Goal: Information Seeking & Learning: Learn about a topic

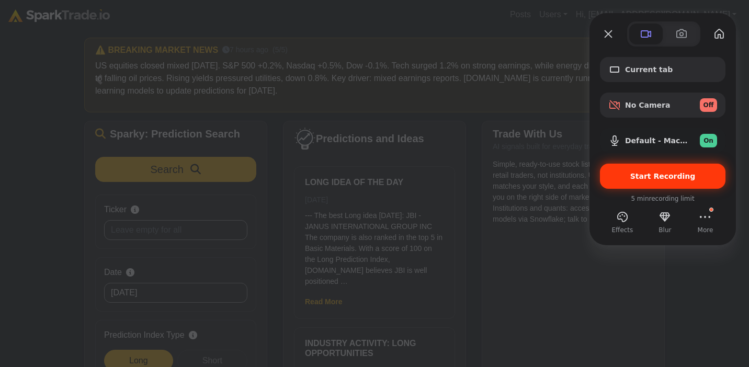
click at [637, 179] on span "Start Recording" at bounding box center [663, 176] width 65 height 8
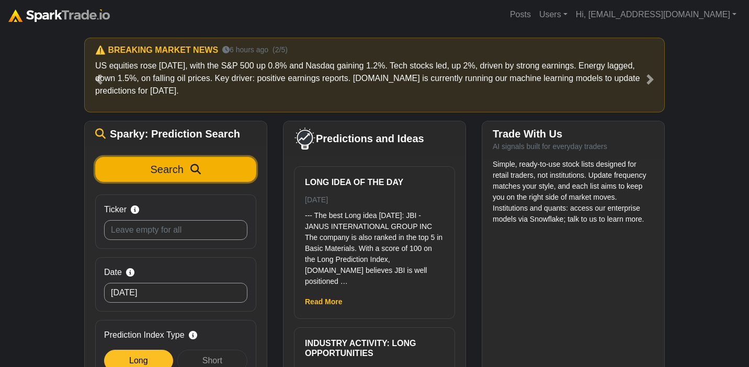
click at [195, 171] on icon "submit" at bounding box center [195, 169] width 10 height 10
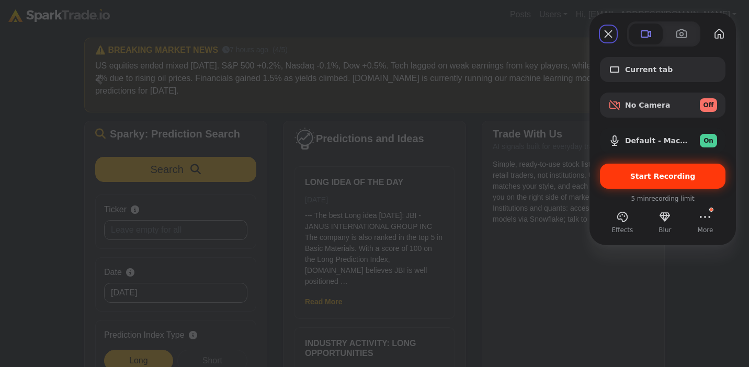
click at [637, 178] on span "Start Recording" at bounding box center [663, 176] width 65 height 8
click at [636, 174] on span "Start Recording" at bounding box center [663, 176] width 65 height 8
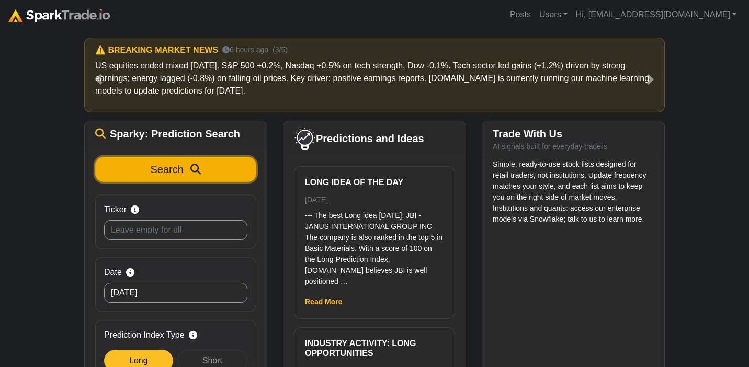
click at [167, 169] on span "Search" at bounding box center [167, 170] width 33 height 12
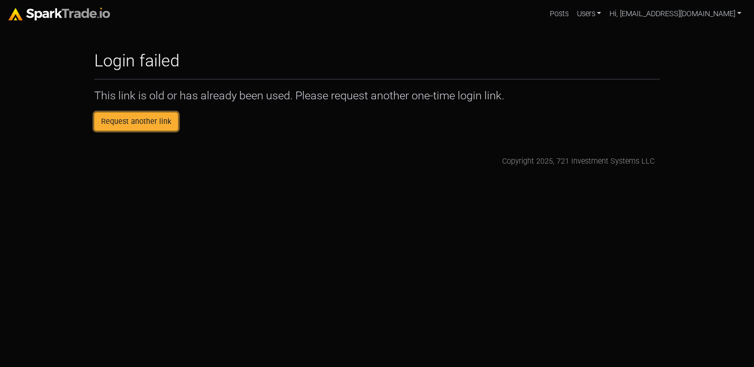
click at [139, 124] on link "Request another link" at bounding box center [136, 122] width 84 height 19
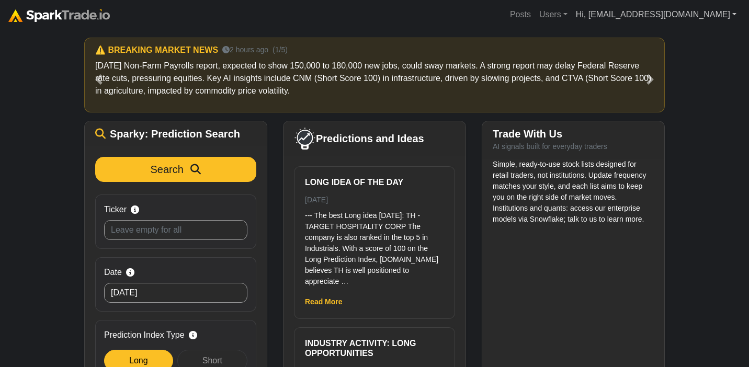
click at [716, 18] on link "Hi, abbycodamo@gmail.com" at bounding box center [656, 14] width 169 height 21
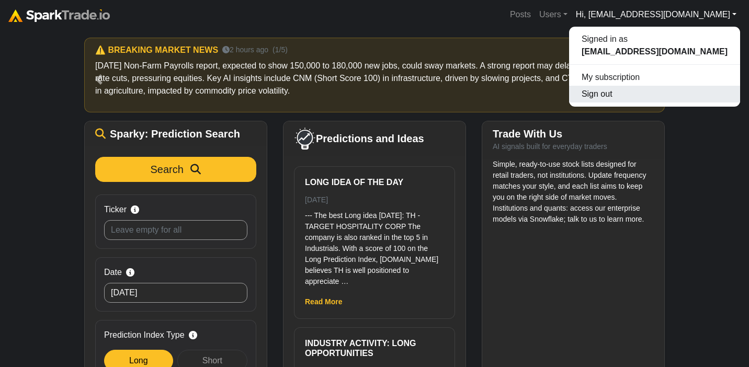
click at [643, 97] on button "Sign out" at bounding box center [654, 94] width 171 height 17
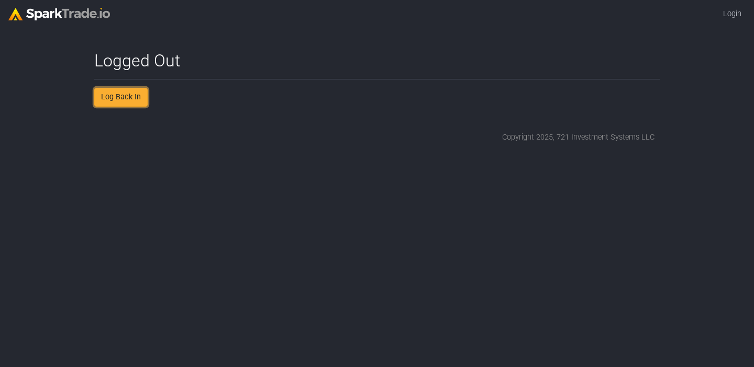
click at [114, 99] on link "Log Back In" at bounding box center [120, 97] width 53 height 19
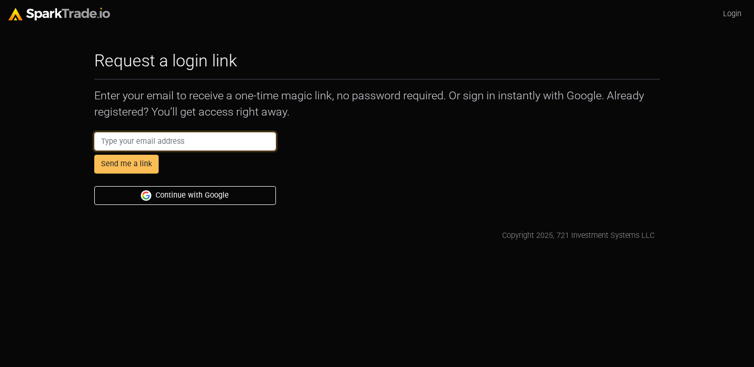
click at [125, 150] on input "email" at bounding box center [185, 141] width 182 height 19
type input "AbbyCodamo+ecom@gmail.com"
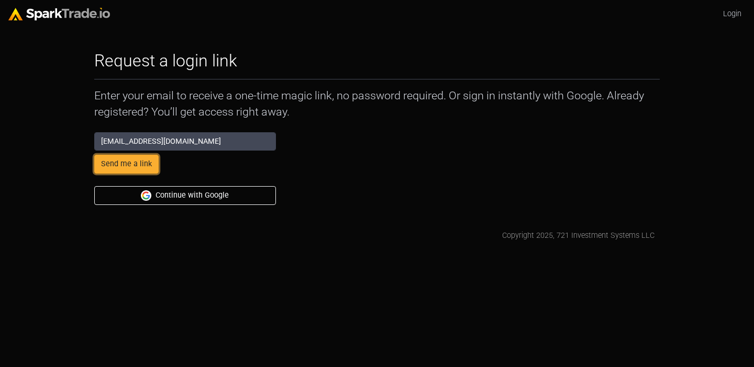
click at [140, 163] on button "Send me a link" at bounding box center [126, 164] width 64 height 19
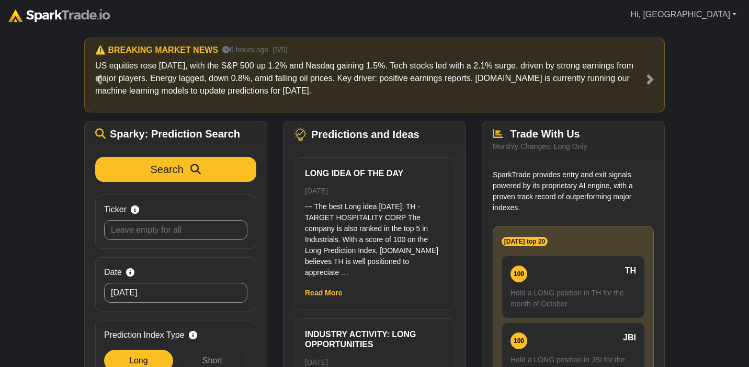
click at [737, 15] on link "Hi, Abby" at bounding box center [683, 14] width 115 height 21
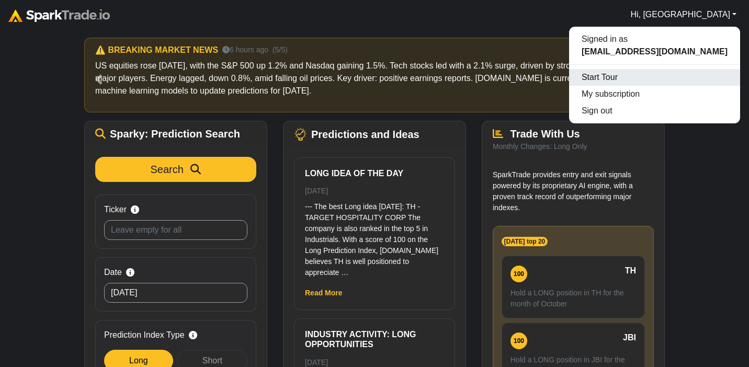
click at [617, 81] on div "Start Tour" at bounding box center [654, 77] width 171 height 17
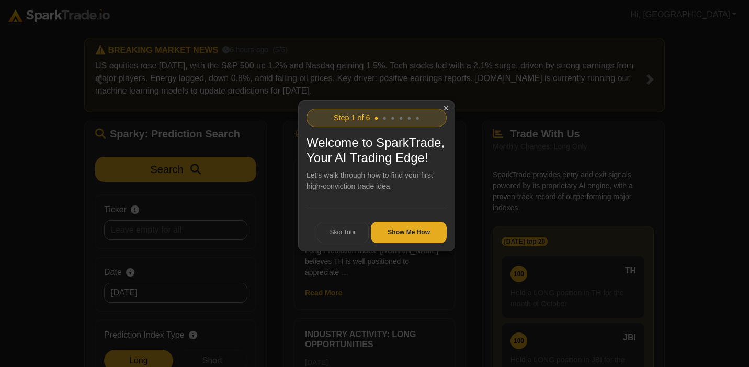
click at [386, 244] on button "Show Me How" at bounding box center [409, 233] width 76 height 22
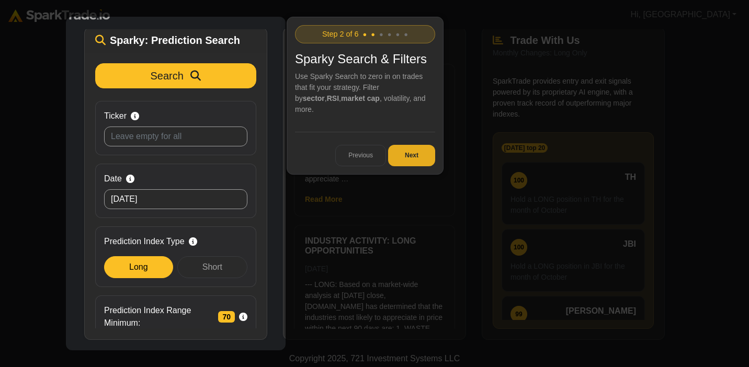
click at [411, 145] on button "Next" at bounding box center [411, 156] width 47 height 22
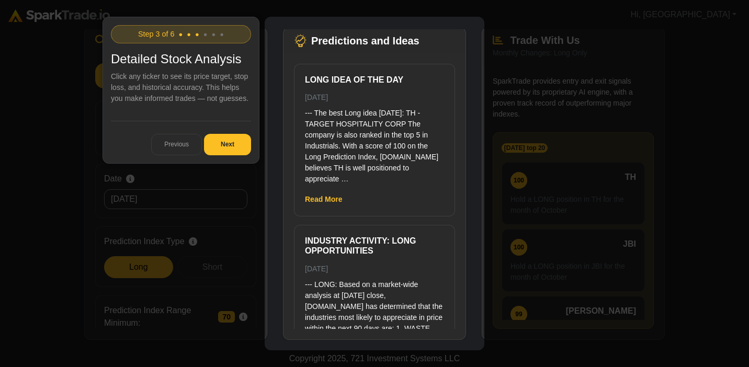
click at [612, 98] on icon at bounding box center [377, 183] width 754 height 367
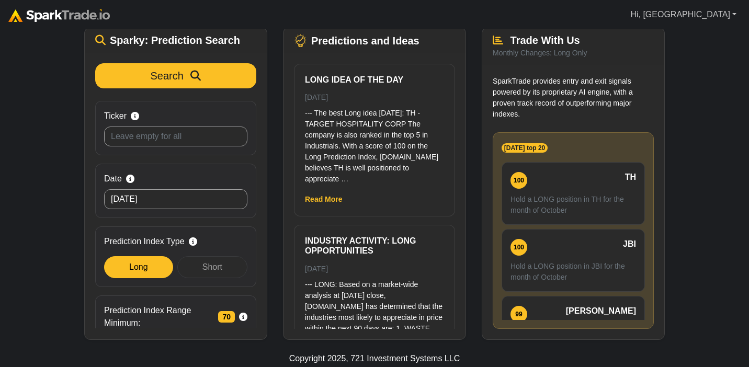
click at [710, 17] on link "Hi, Abby" at bounding box center [683, 14] width 115 height 21
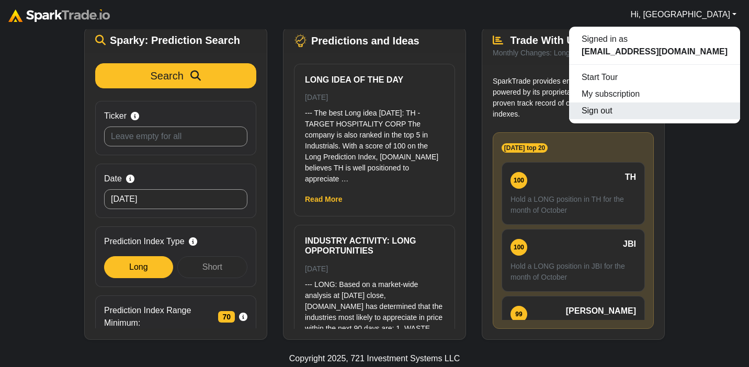
click at [615, 117] on button "Sign out" at bounding box center [654, 111] width 171 height 17
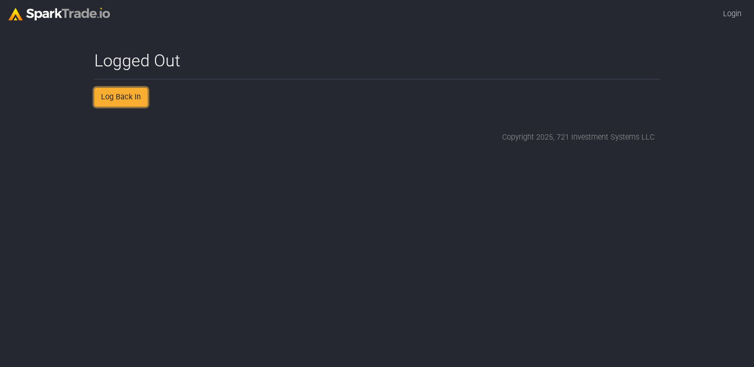
click at [115, 102] on link "Log Back In" at bounding box center [120, 97] width 53 height 19
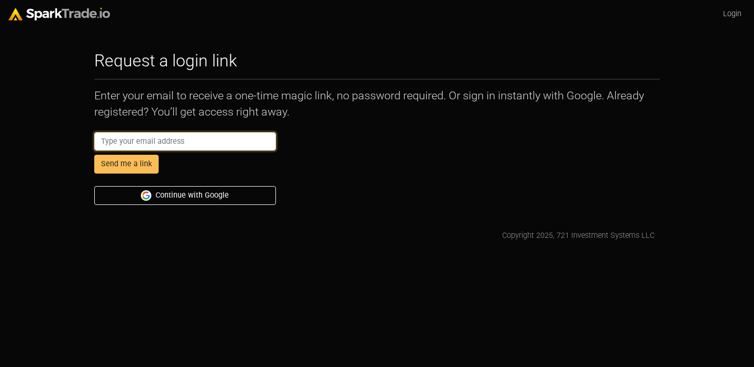
click at [110, 141] on input "email" at bounding box center [185, 141] width 182 height 19
type input "abbycodamo@gmail.com"
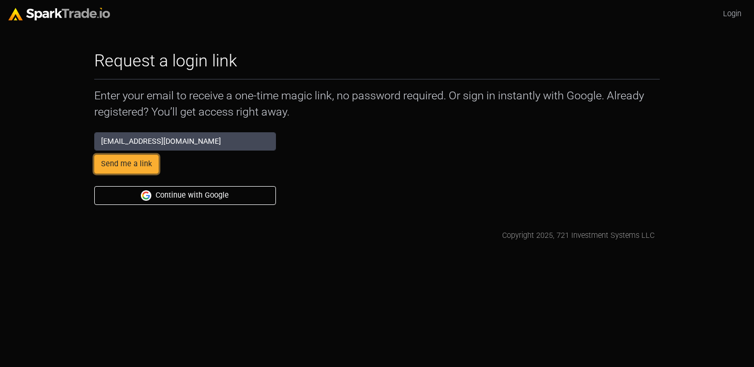
click at [142, 164] on button "Send me a link" at bounding box center [126, 164] width 64 height 19
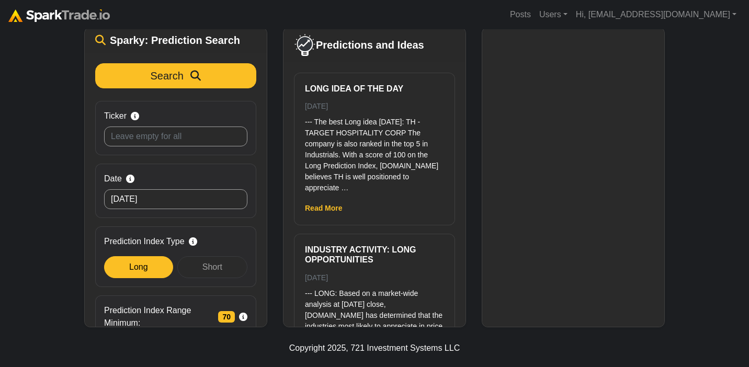
scroll to position [252, 0]
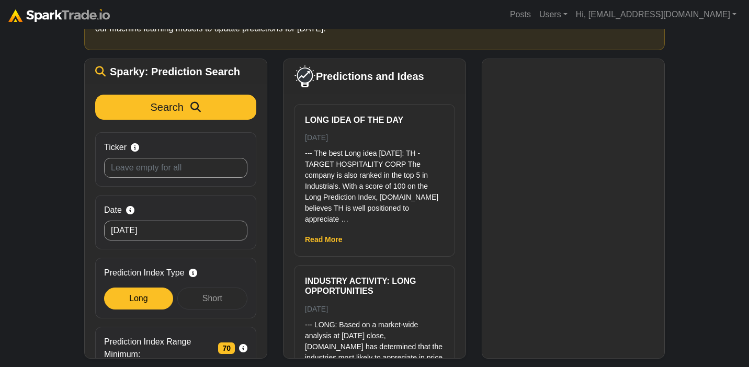
scroll to position [62, 0]
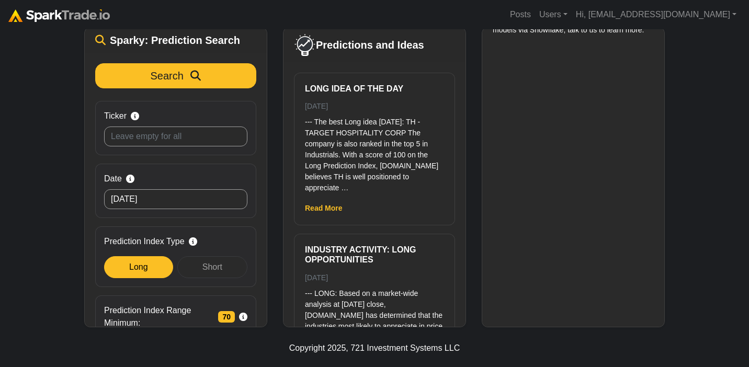
scroll to position [95, 0]
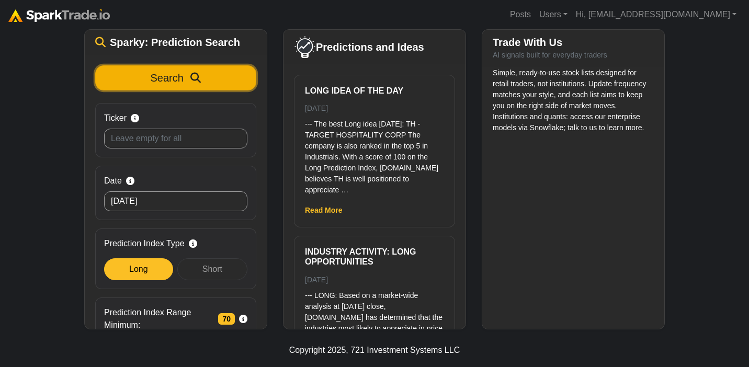
click at [151, 80] on span "Search" at bounding box center [167, 78] width 33 height 12
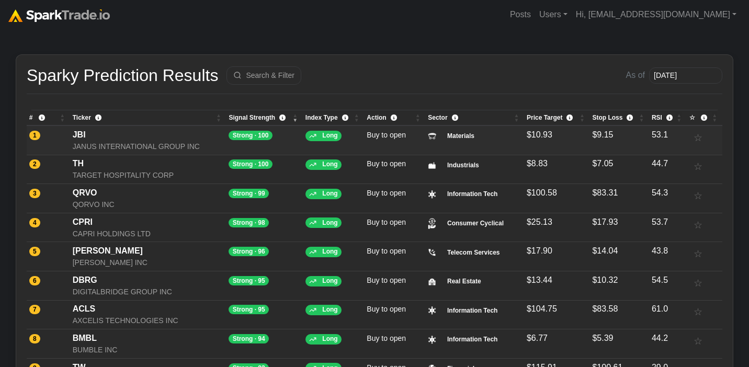
click at [129, 141] on div "JANUS INTERNATIONAL GROUP INC" at bounding box center [148, 146] width 151 height 11
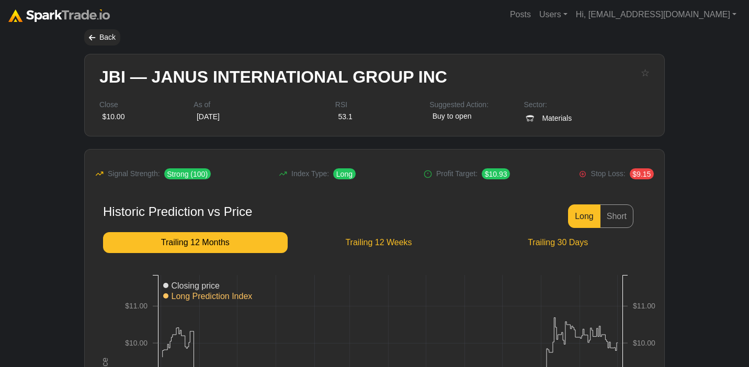
click at [46, 14] on img at bounding box center [59, 15] width 102 height 13
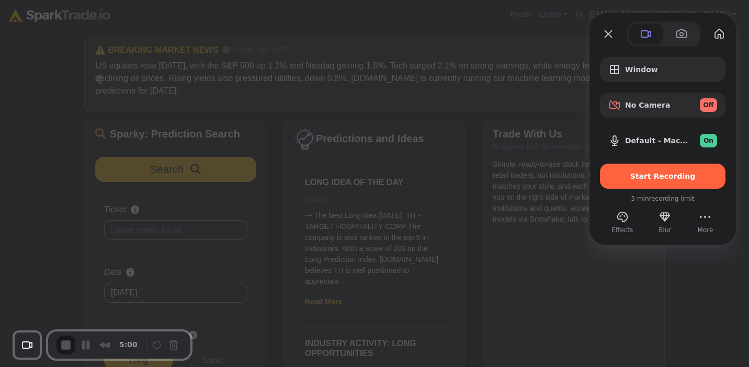
click at [77, 302] on div at bounding box center [374, 183] width 749 height 367
click at [29, 344] on button "Choose camera" at bounding box center [27, 345] width 20 height 20
click at [29, 281] on div at bounding box center [377, 183] width 754 height 367
click at [116, 273] on div at bounding box center [377, 183] width 754 height 367
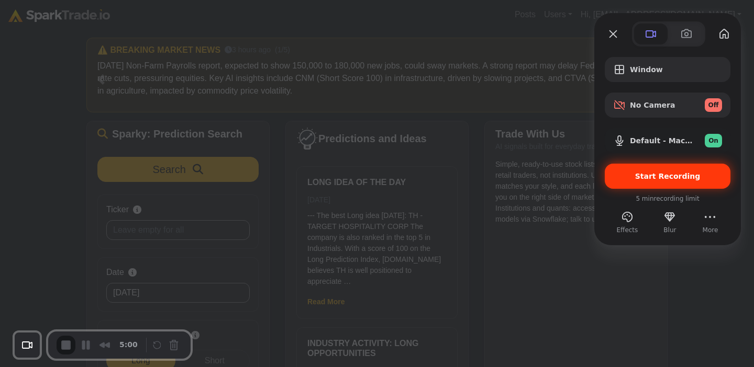
click at [669, 179] on span "Start Recording" at bounding box center [667, 176] width 65 height 8
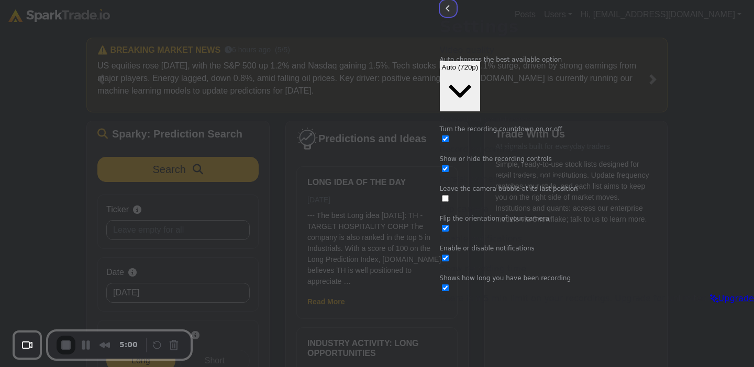
click at [456, 17] on button "back" at bounding box center [448, 8] width 17 height 17
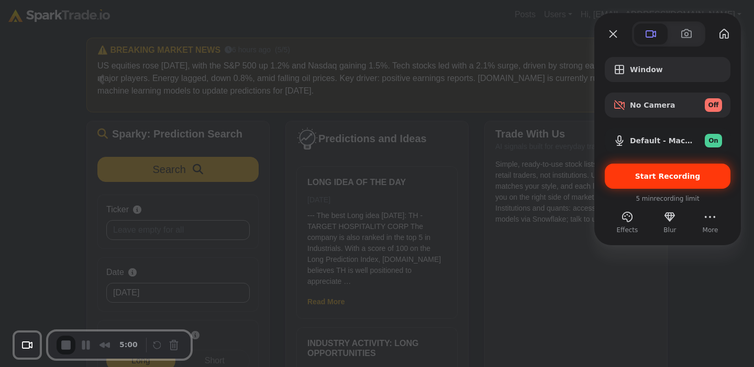
click at [624, 184] on div "Start Recording" at bounding box center [667, 176] width 126 height 25
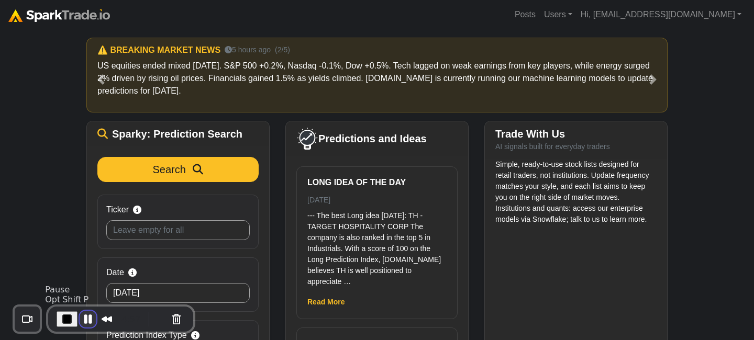
click at [85, 316] on button "Pause Recording" at bounding box center [88, 319] width 17 height 17
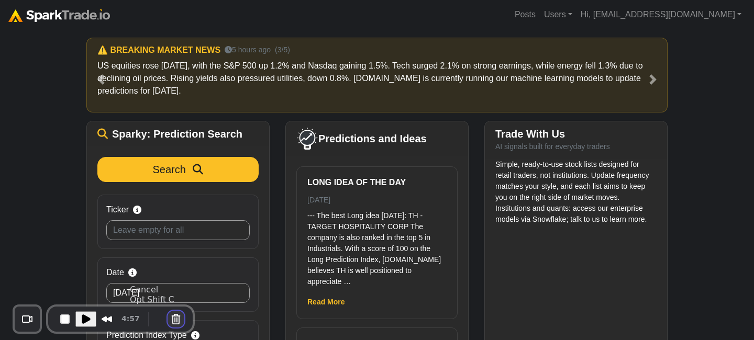
click at [173, 323] on button "Cancel Recording" at bounding box center [175, 319] width 17 height 17
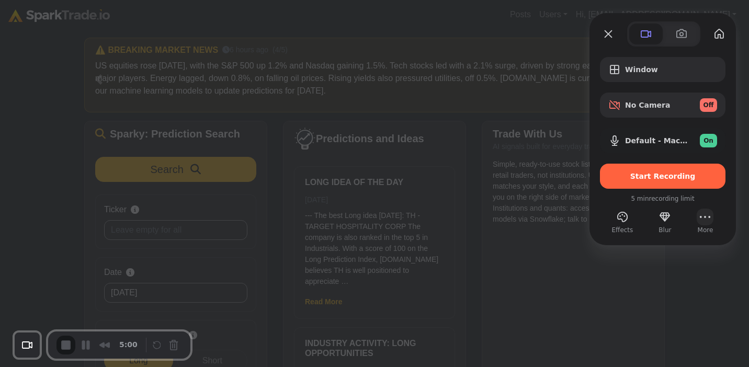
click at [701, 214] on button "More (16 unread)" at bounding box center [705, 217] width 17 height 17
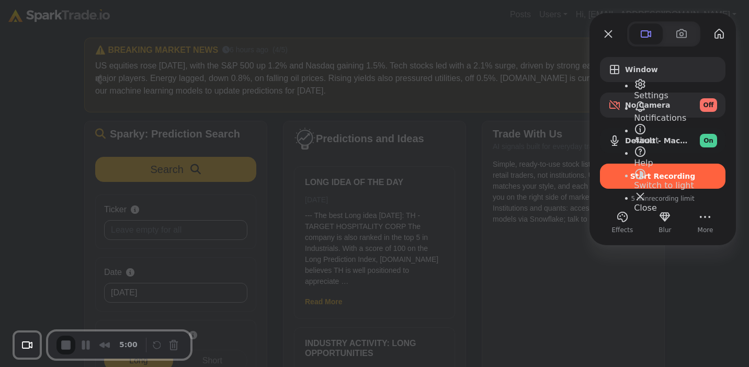
click at [669, 91] on span "Settings" at bounding box center [651, 96] width 35 height 10
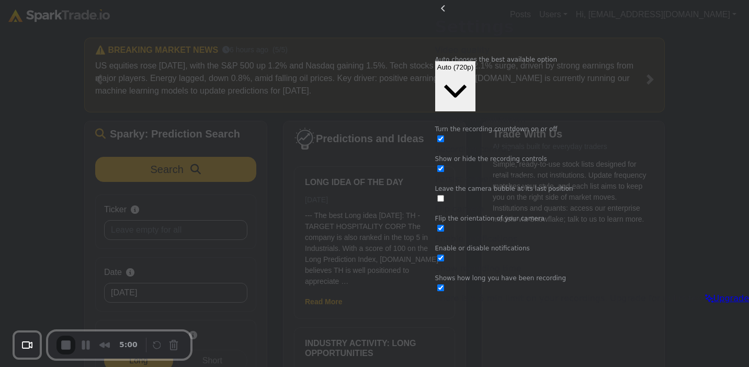
click at [444, 165] on input "checkbox" at bounding box center [440, 168] width 7 height 7
checkbox input "true"
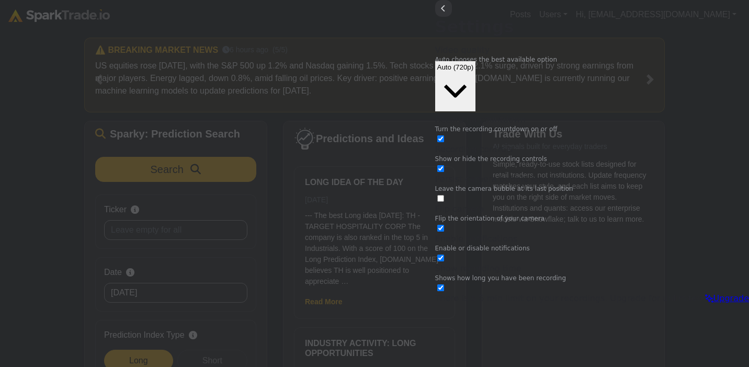
click at [452, 17] on button "back" at bounding box center [443, 8] width 17 height 17
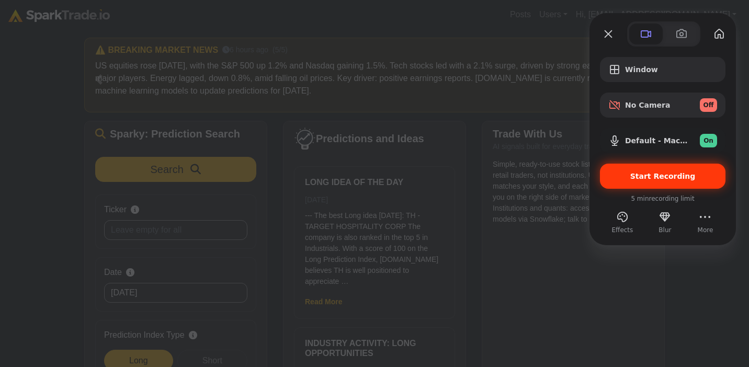
click at [628, 175] on span "Start Recording" at bounding box center [663, 176] width 109 height 8
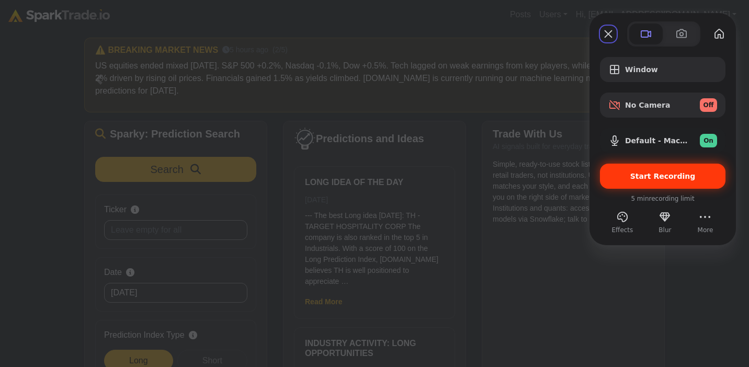
click at [635, 179] on span "Start Recording" at bounding box center [663, 176] width 65 height 8
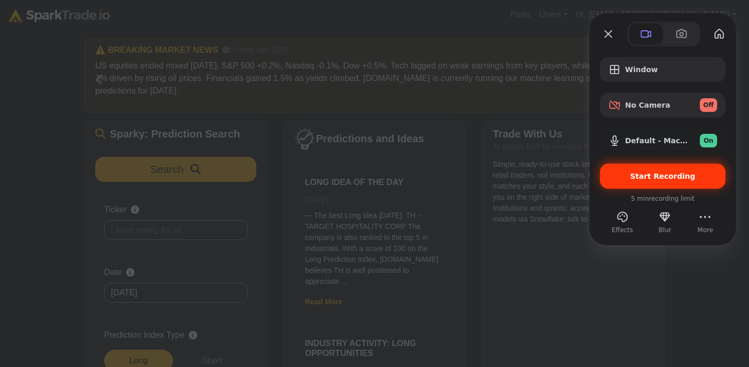
click at [640, 182] on div "Start Recording" at bounding box center [663, 176] width 126 height 25
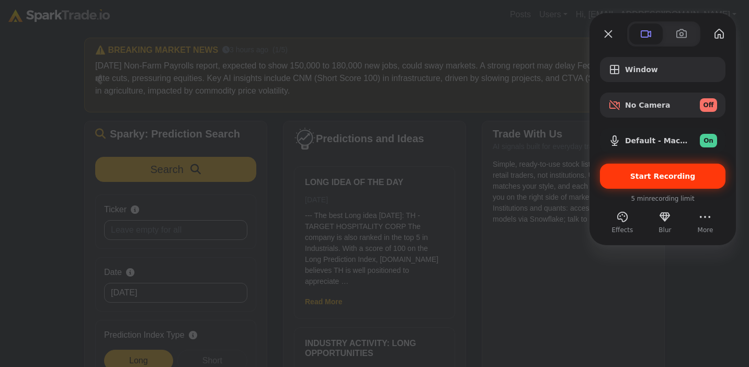
click at [664, 178] on span "Start Recording" at bounding box center [663, 176] width 65 height 8
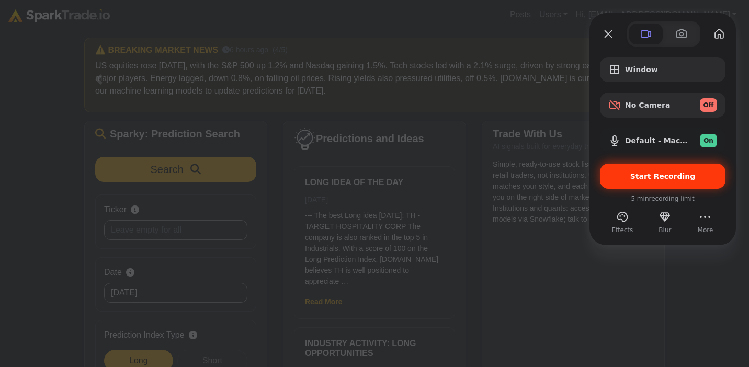
click at [649, 179] on span "Start Recording" at bounding box center [663, 176] width 65 height 8
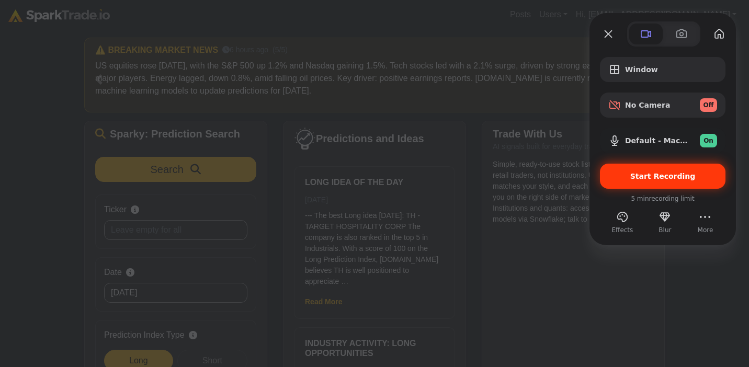
click at [674, 180] on span "Start Recording" at bounding box center [663, 176] width 65 height 8
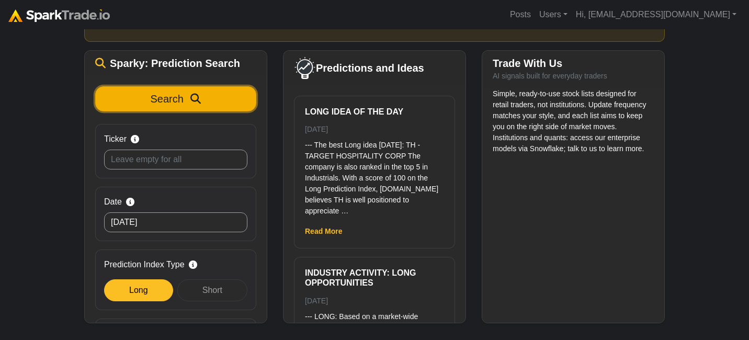
click at [152, 102] on span "Search" at bounding box center [167, 99] width 33 height 12
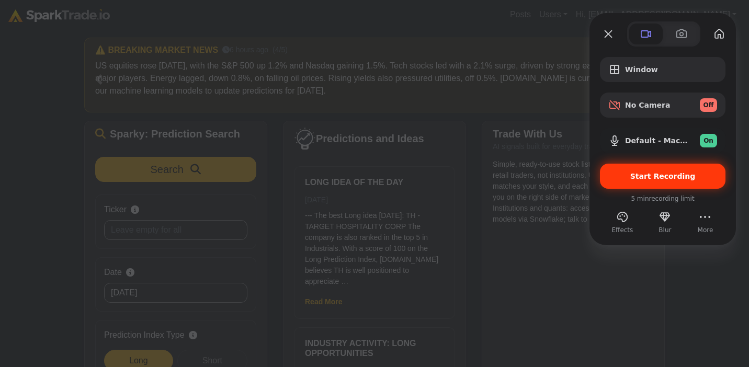
click at [661, 173] on span "Start Recording" at bounding box center [663, 176] width 65 height 8
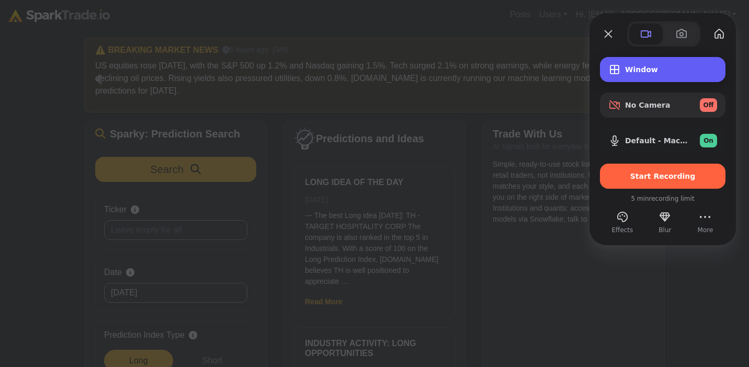
click at [639, 71] on span "Window" at bounding box center [671, 69] width 92 height 8
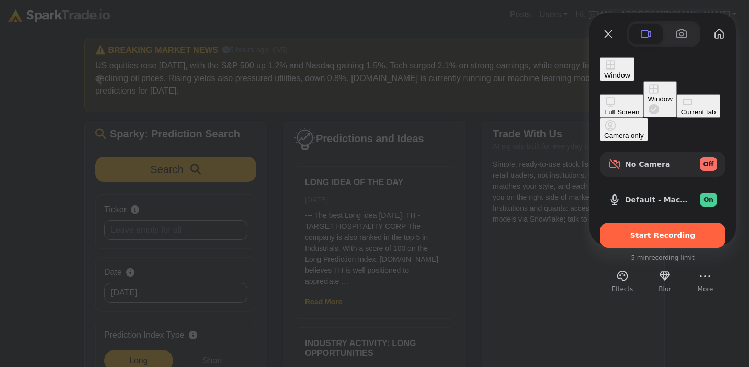
click at [677, 114] on button "Current tab" at bounding box center [698, 106] width 43 height 24
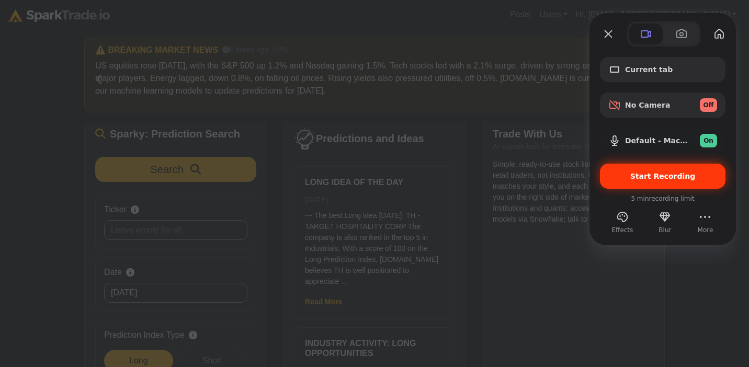
click at [670, 176] on span "Start Recording" at bounding box center [663, 176] width 65 height 8
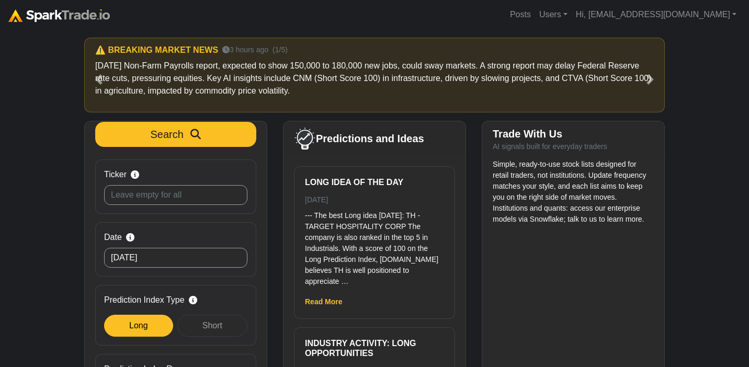
scroll to position [31, 0]
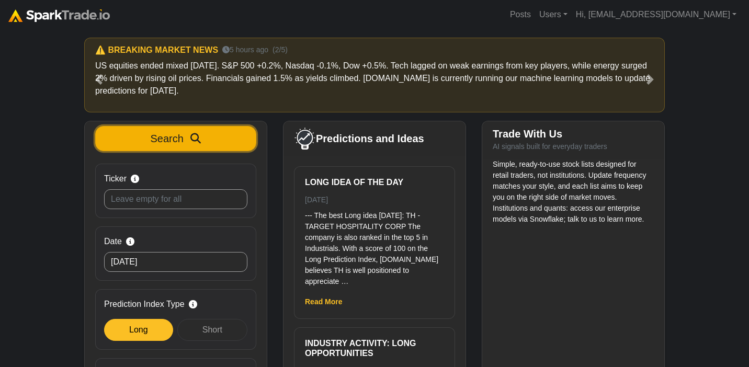
click at [200, 138] on button "Search" at bounding box center [175, 138] width 161 height 25
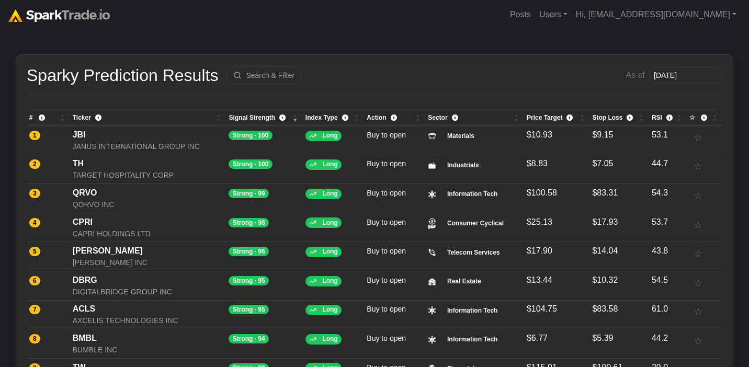
click at [88, 9] on img at bounding box center [59, 15] width 102 height 13
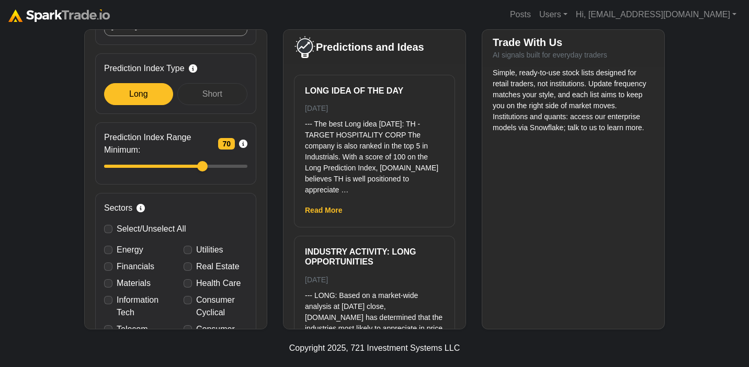
scroll to position [246, 0]
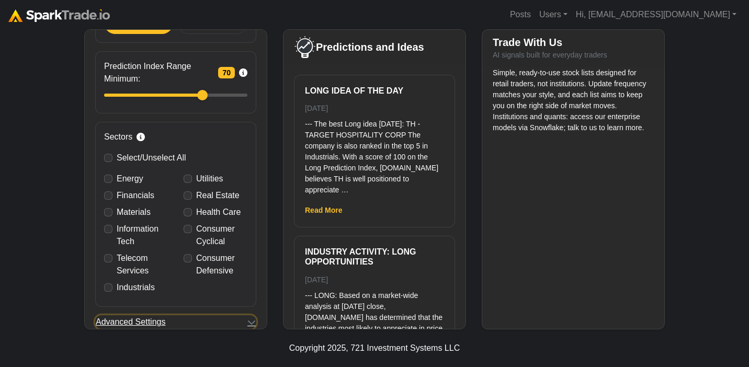
click at [157, 324] on span "Advanced Settings" at bounding box center [131, 322] width 70 height 13
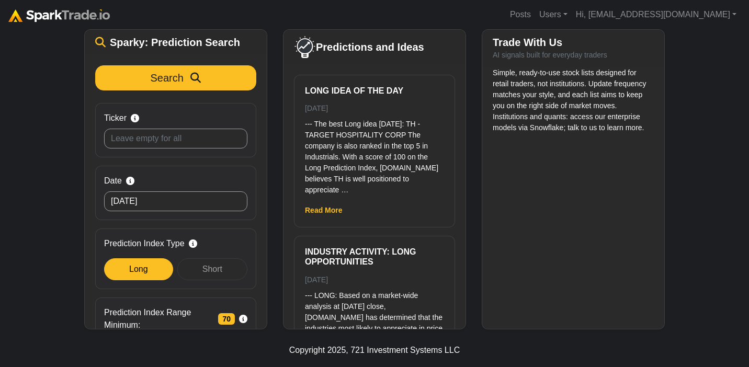
scroll to position [0, 0]
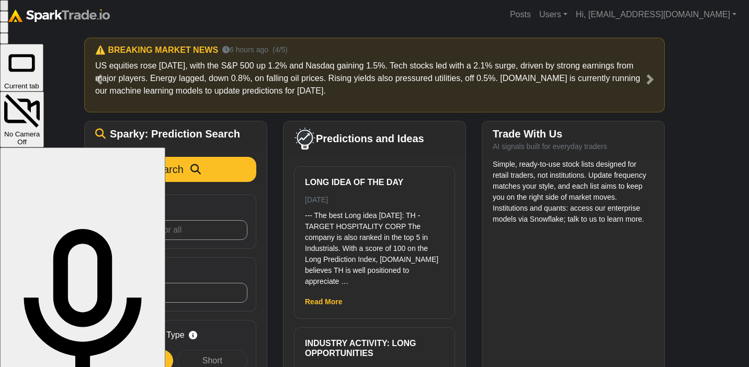
click at [39, 82] on span "Current tab" at bounding box center [21, 86] width 35 height 8
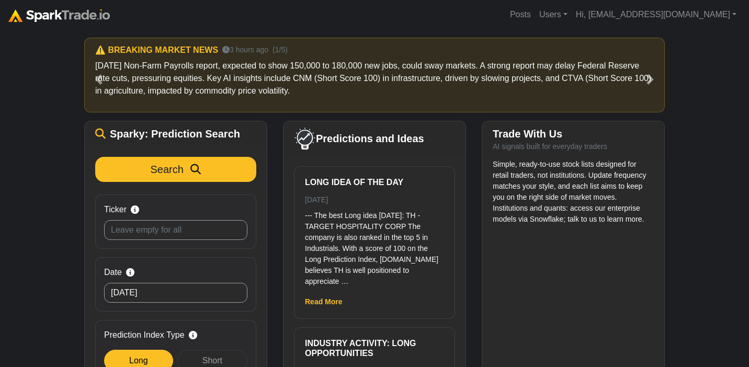
scroll to position [389, 0]
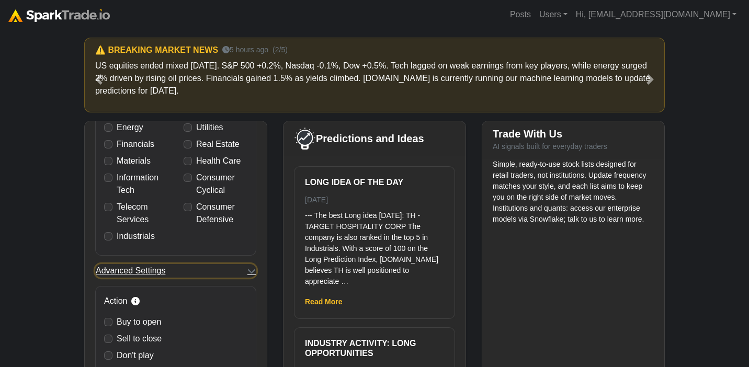
click at [248, 268] on icon "button" at bounding box center [252, 271] width 8 height 8
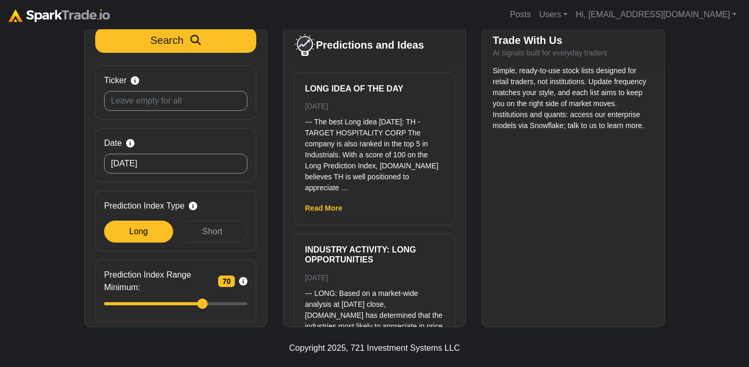
scroll to position [0, 0]
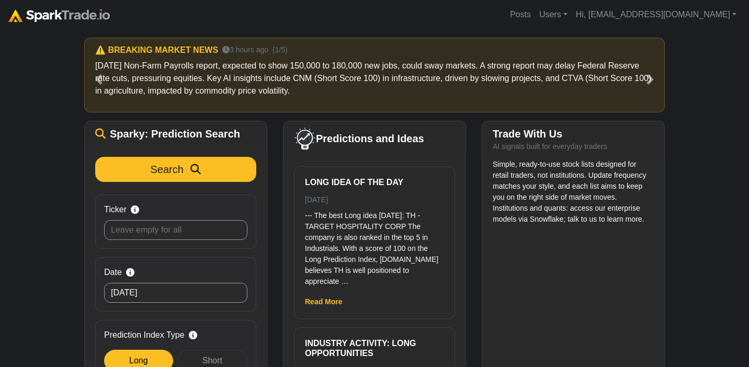
click at [36, 21] on link at bounding box center [59, 14] width 102 height 21
click at [30, 14] on img at bounding box center [59, 15] width 102 height 13
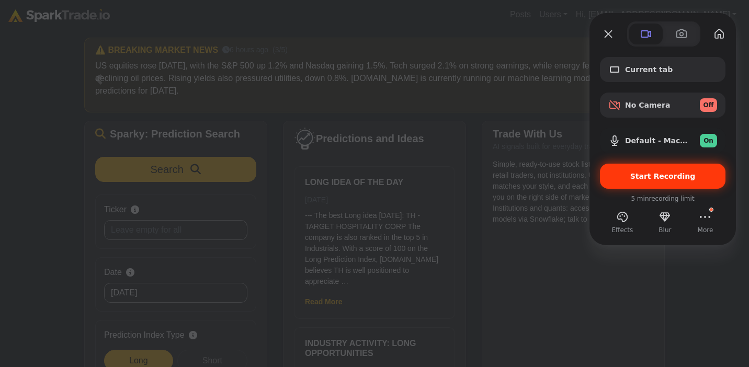
click at [673, 178] on span "Start Recording" at bounding box center [663, 176] width 65 height 8
click at [667, 179] on span "Start Recording" at bounding box center [663, 176] width 65 height 8
click at [656, 173] on span "Start Recording" at bounding box center [663, 176] width 65 height 8
click at [645, 184] on div "Start Recording" at bounding box center [663, 176] width 126 height 25
click at [626, 178] on span "Start Recording" at bounding box center [663, 176] width 109 height 8
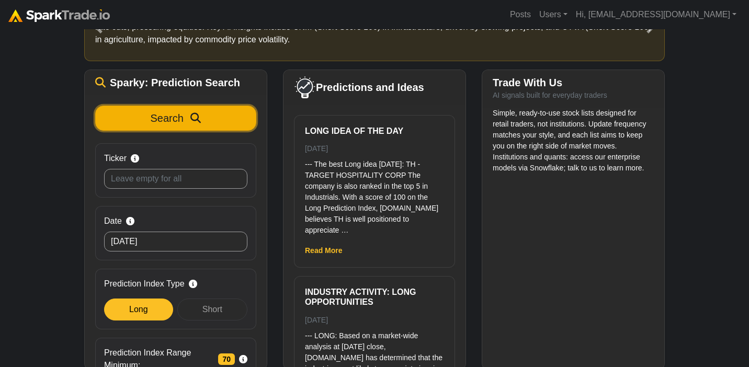
click at [152, 120] on span "Search" at bounding box center [167, 119] width 33 height 12
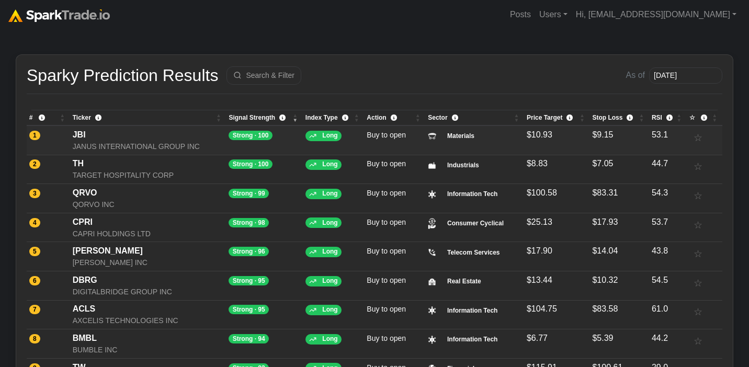
click at [114, 143] on div "JANUS INTERNATIONAL GROUP INC" at bounding box center [148, 146] width 151 height 11
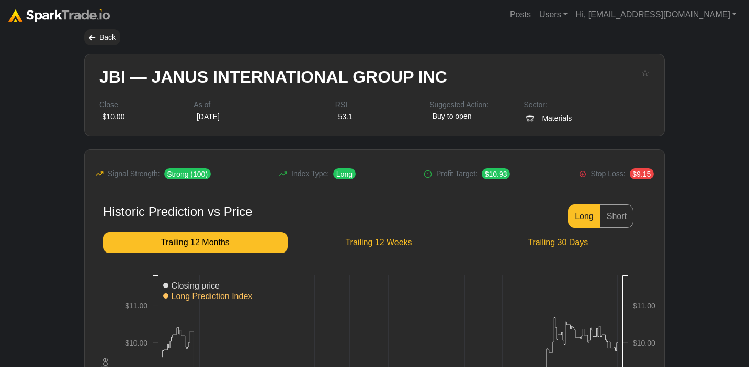
click at [84, 7] on link at bounding box center [59, 14] width 102 height 21
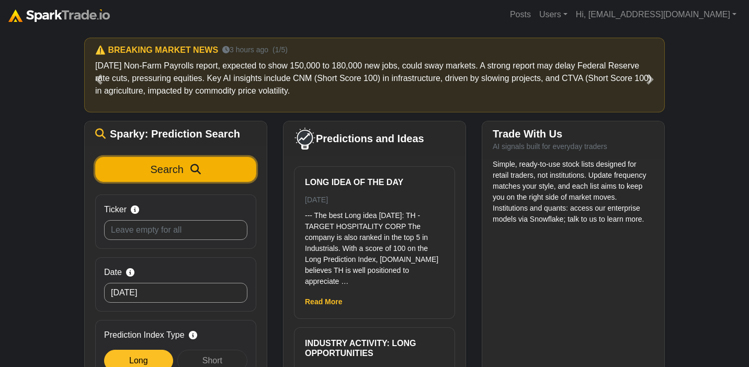
click at [147, 170] on button "Search" at bounding box center [175, 169] width 161 height 25
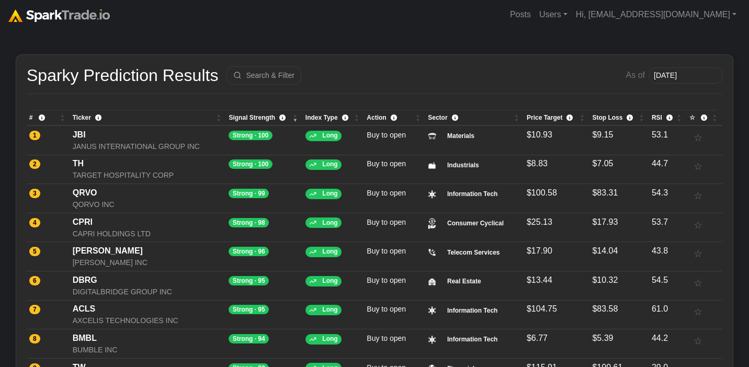
click at [47, 21] on img at bounding box center [59, 15] width 102 height 13
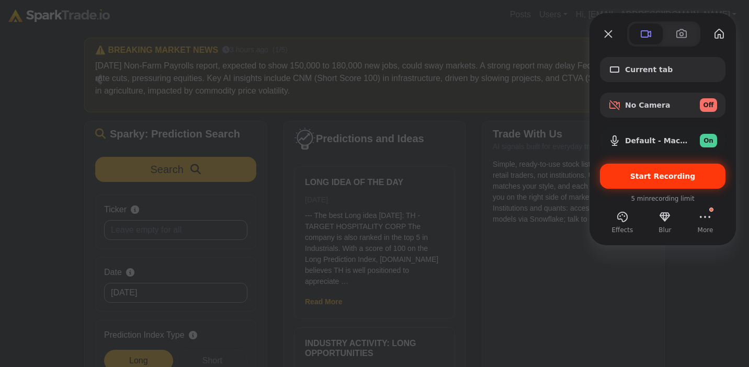
click at [652, 180] on span "Start Recording" at bounding box center [663, 176] width 65 height 8
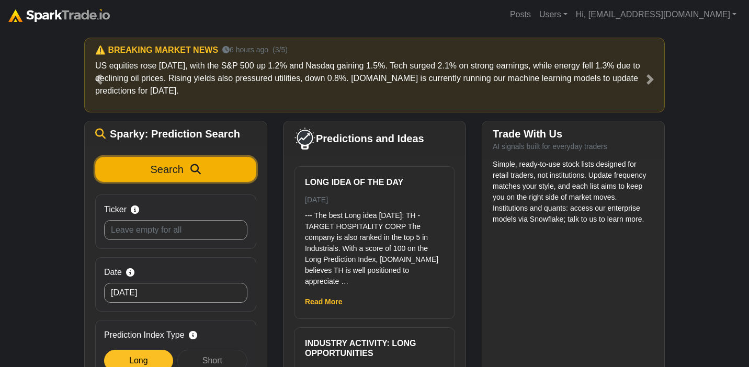
click at [140, 166] on button "Search" at bounding box center [175, 169] width 161 height 25
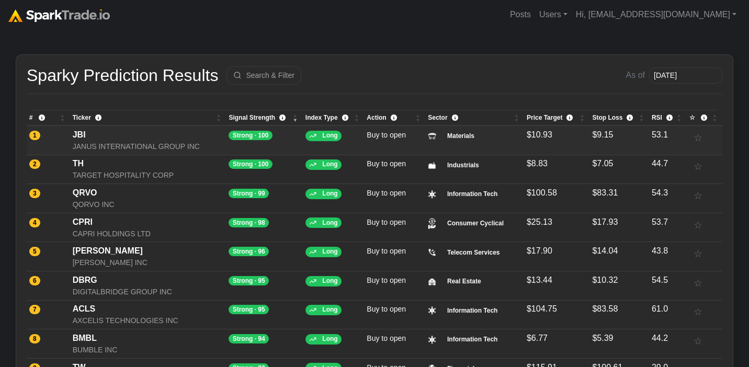
click at [115, 139] on div "JBI" at bounding box center [148, 135] width 151 height 13
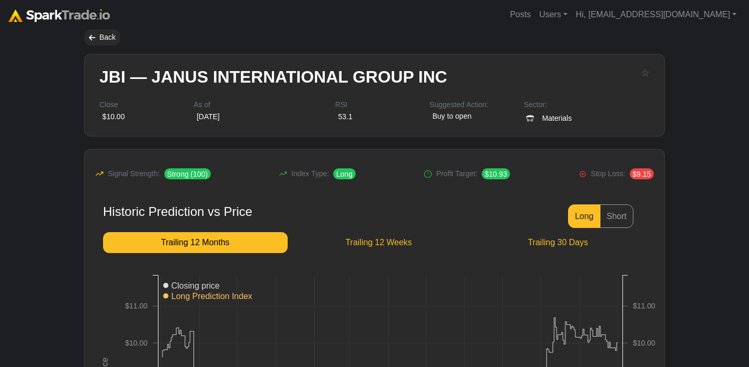
click at [71, 8] on link at bounding box center [59, 14] width 102 height 21
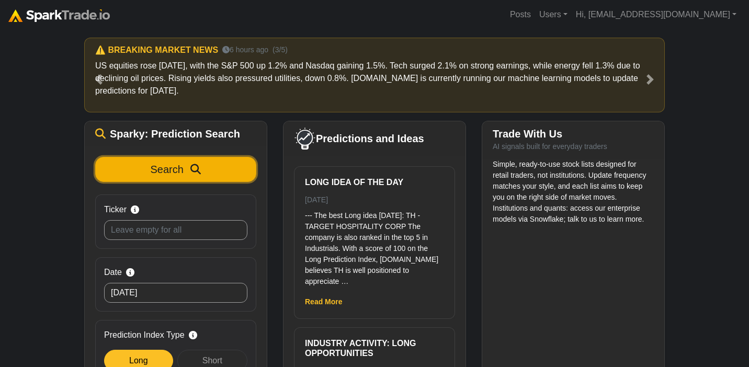
click at [168, 171] on span "Search" at bounding box center [167, 170] width 33 height 12
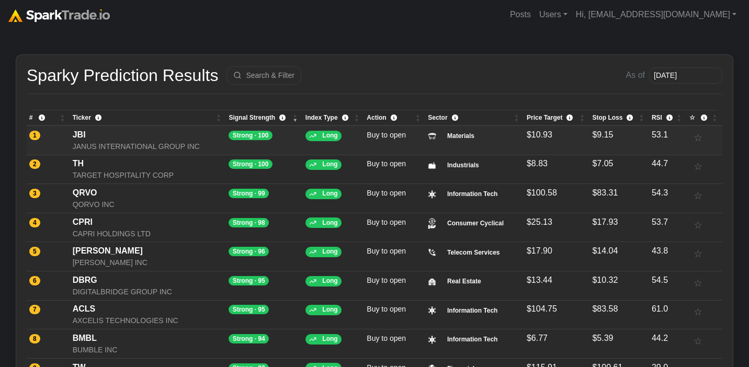
click at [136, 140] on div "JBI" at bounding box center [148, 135] width 151 height 13
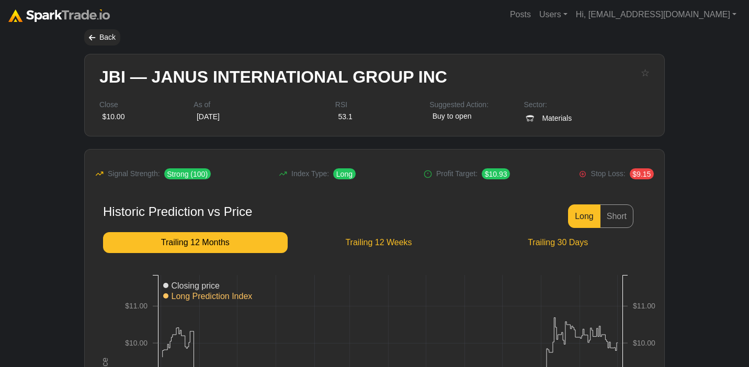
click at [68, 7] on link at bounding box center [59, 14] width 102 height 21
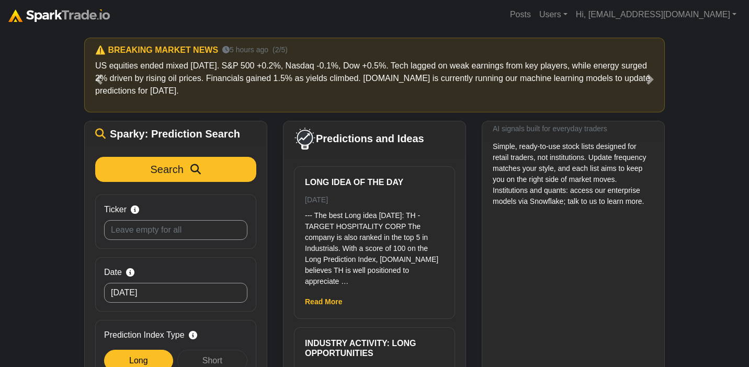
scroll to position [18, 0]
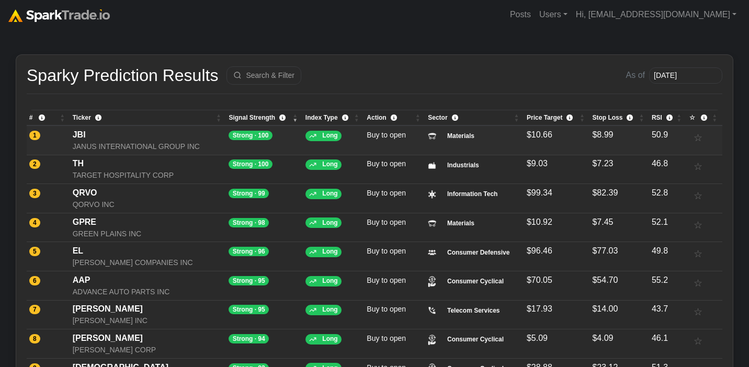
click at [171, 140] on div "JBI" at bounding box center [148, 135] width 151 height 13
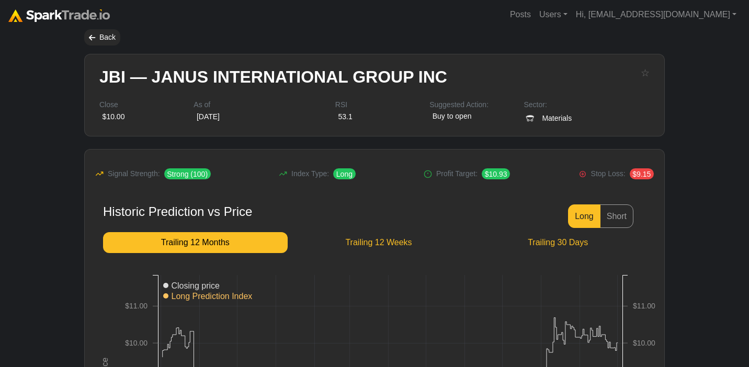
click at [59, 13] on img at bounding box center [59, 15] width 102 height 13
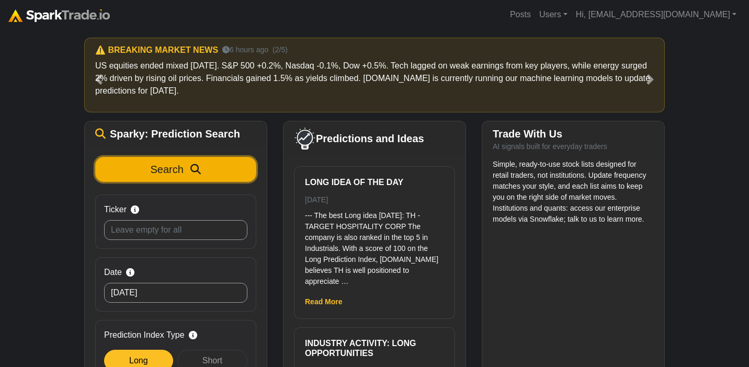
click at [207, 176] on button "Search" at bounding box center [175, 169] width 161 height 25
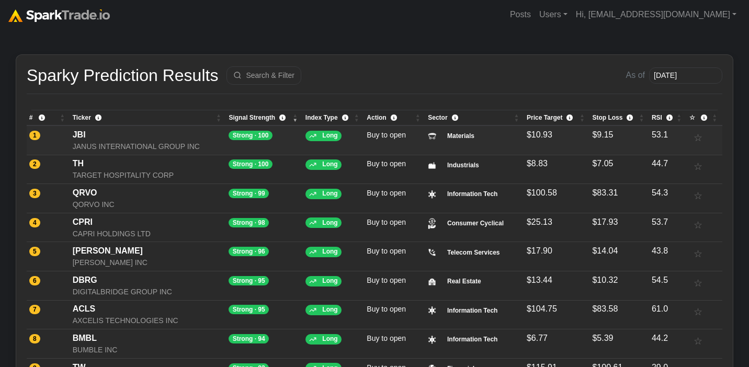
click at [110, 134] on div "JBI" at bounding box center [148, 135] width 151 height 13
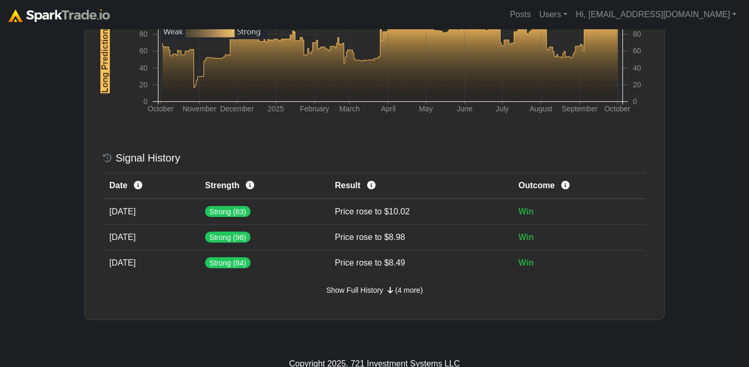
scroll to position [500, 0]
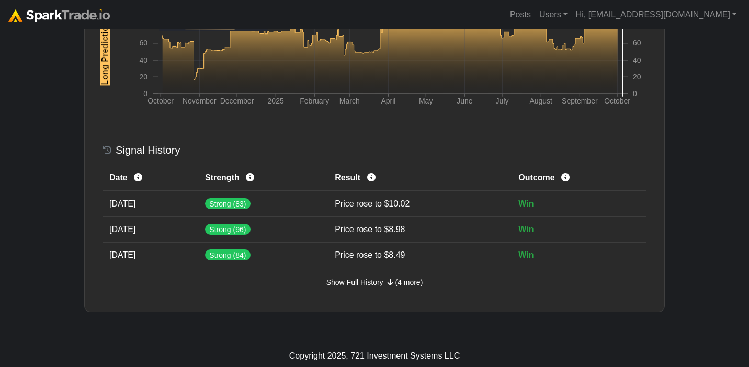
click at [44, 12] on img at bounding box center [59, 15] width 102 height 13
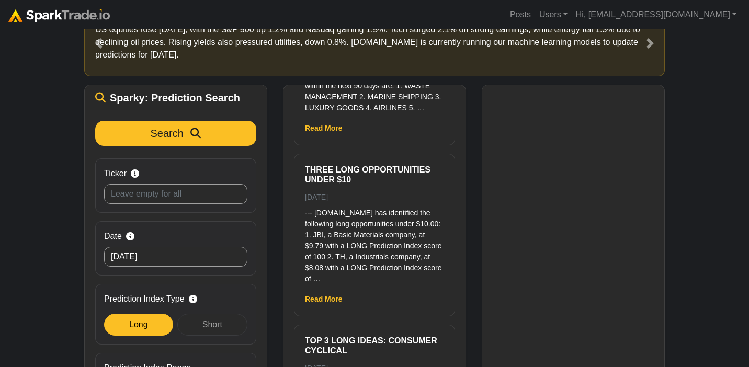
scroll to position [38, 0]
